Goal: Information Seeking & Learning: Find specific fact

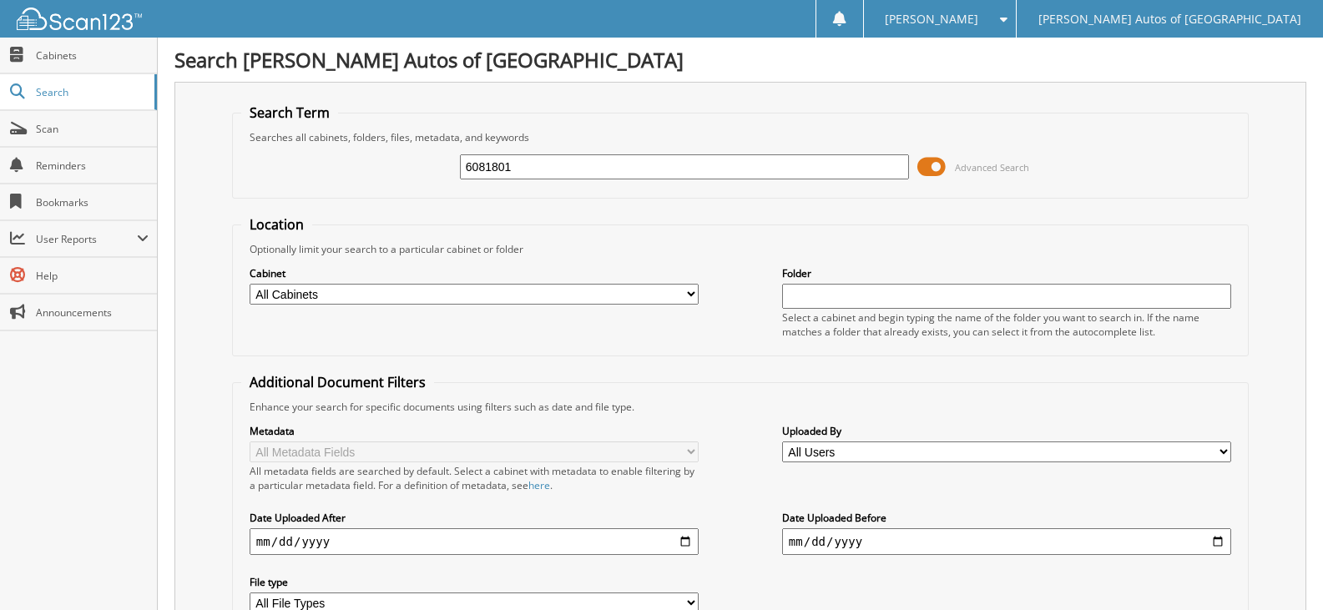
type input "6081801"
drag, startPoint x: 530, startPoint y: 165, endPoint x: 392, endPoint y: 156, distance: 138.9
click at [392, 156] on div "6081801 Advanced Search" at bounding box center [740, 166] width 999 height 45
type input "MIS"
